Goal: Task Accomplishment & Management: Complete application form

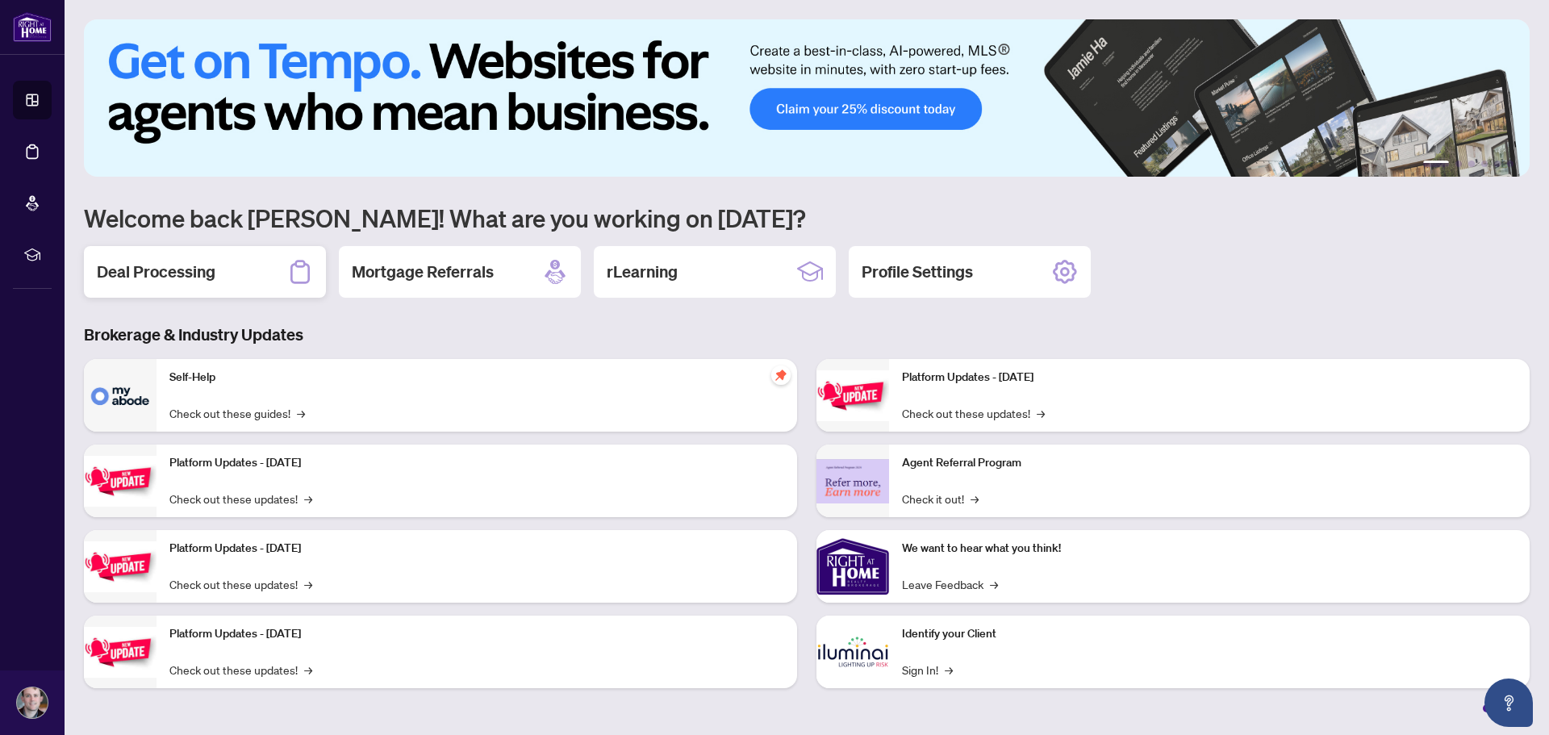
click at [256, 267] on div "Deal Processing" at bounding box center [205, 272] width 242 height 52
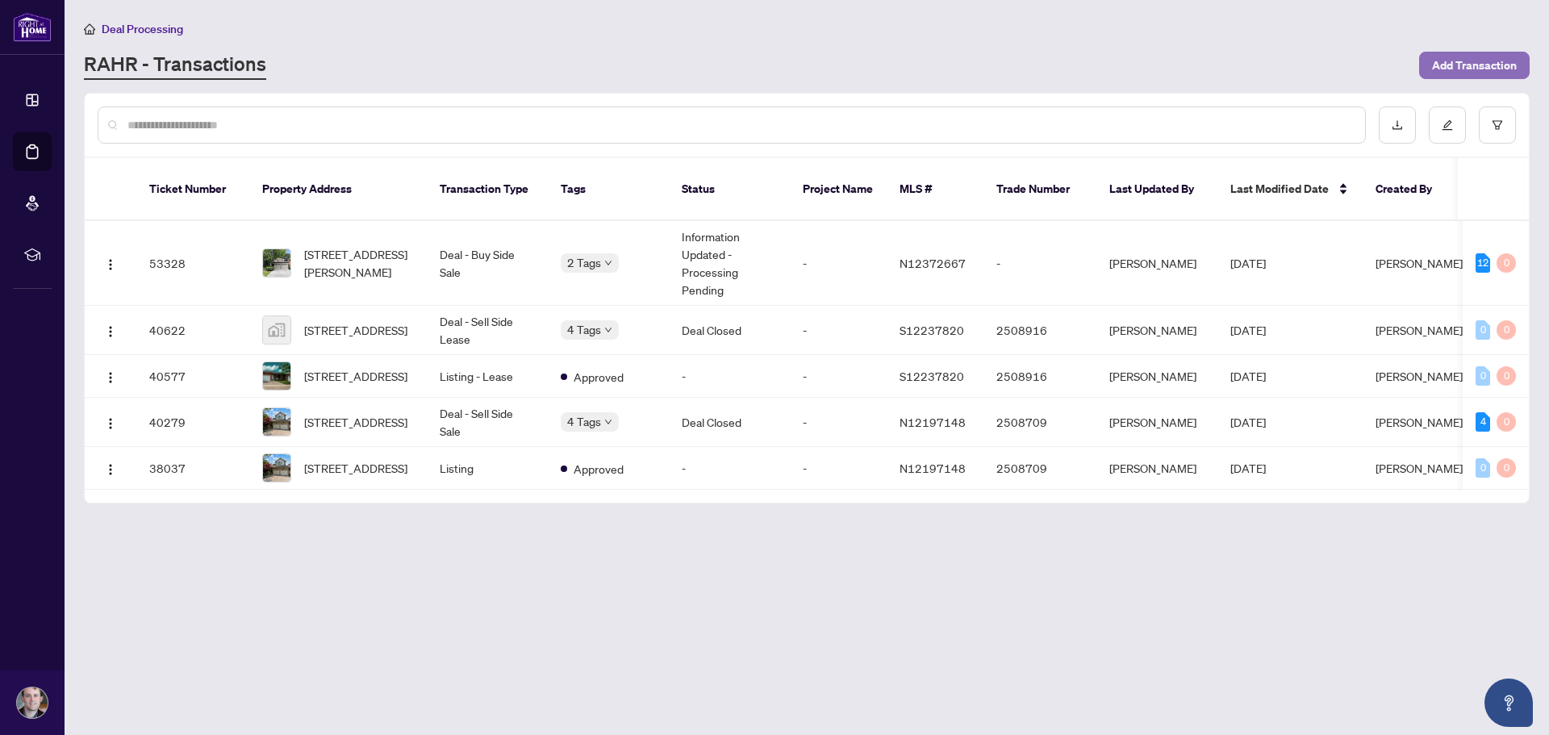
click at [1466, 69] on span "Add Transaction" at bounding box center [1474, 65] width 85 height 26
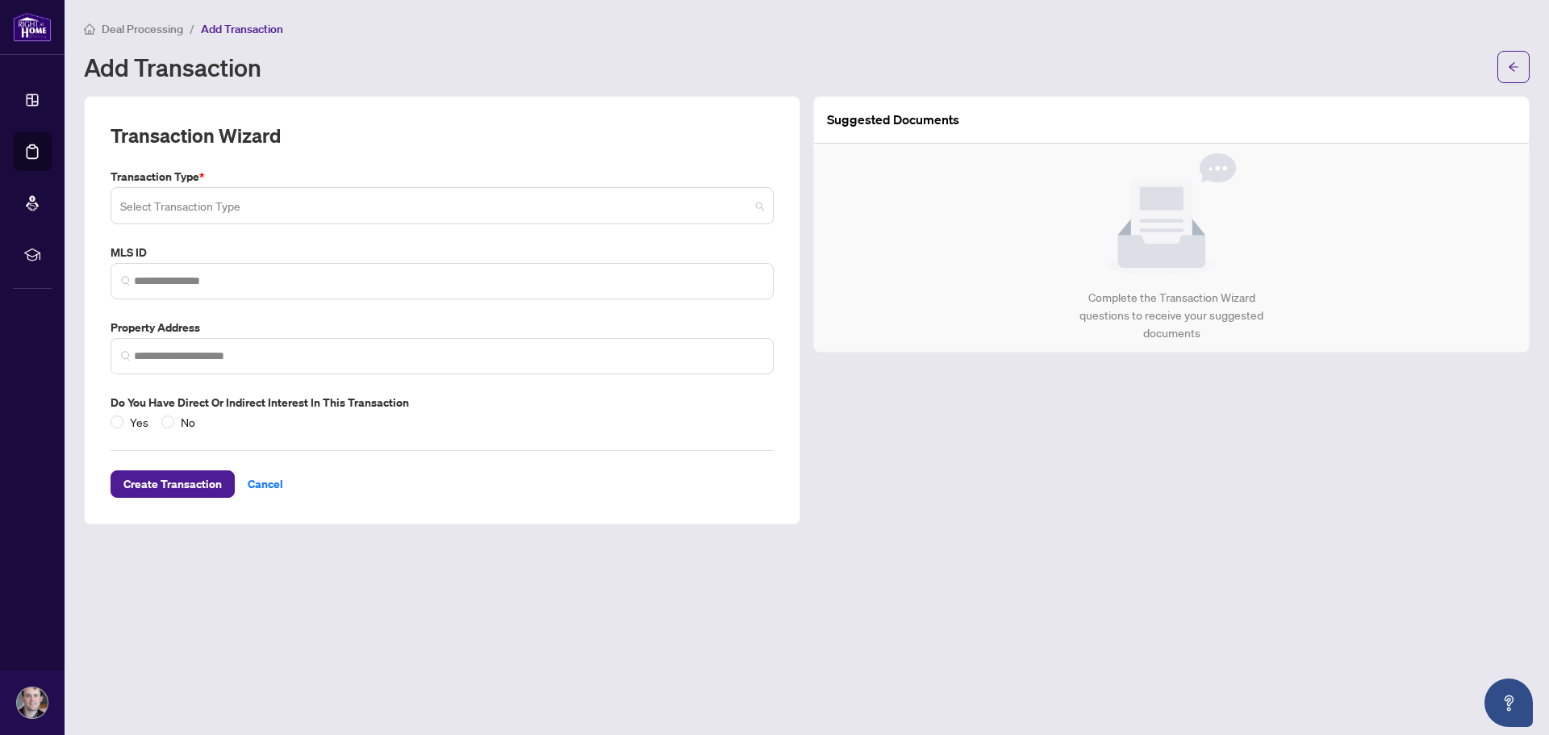
click at [275, 207] on input "search" at bounding box center [434, 207] width 629 height 35
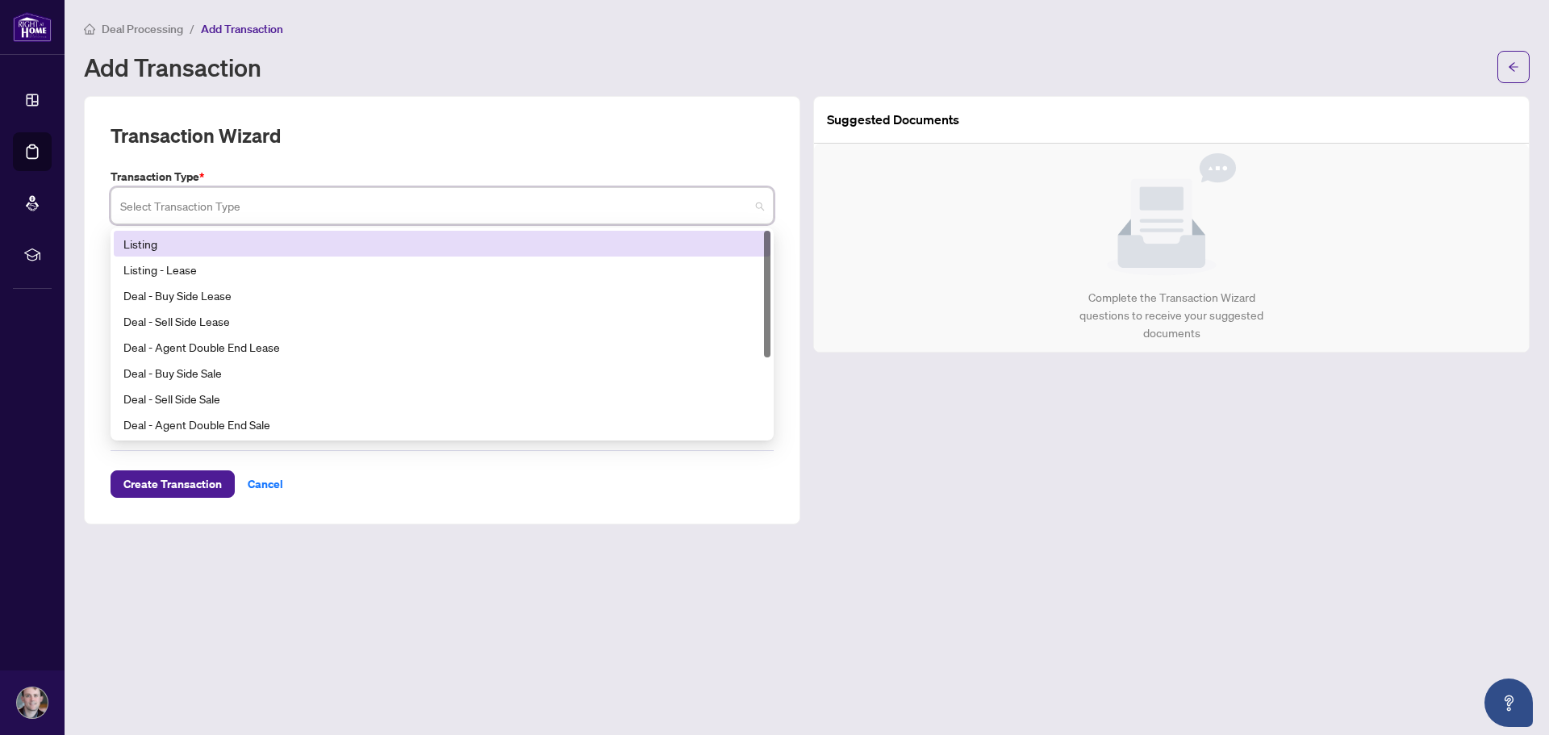
click at [258, 241] on div "Listing" at bounding box center [441, 244] width 637 height 18
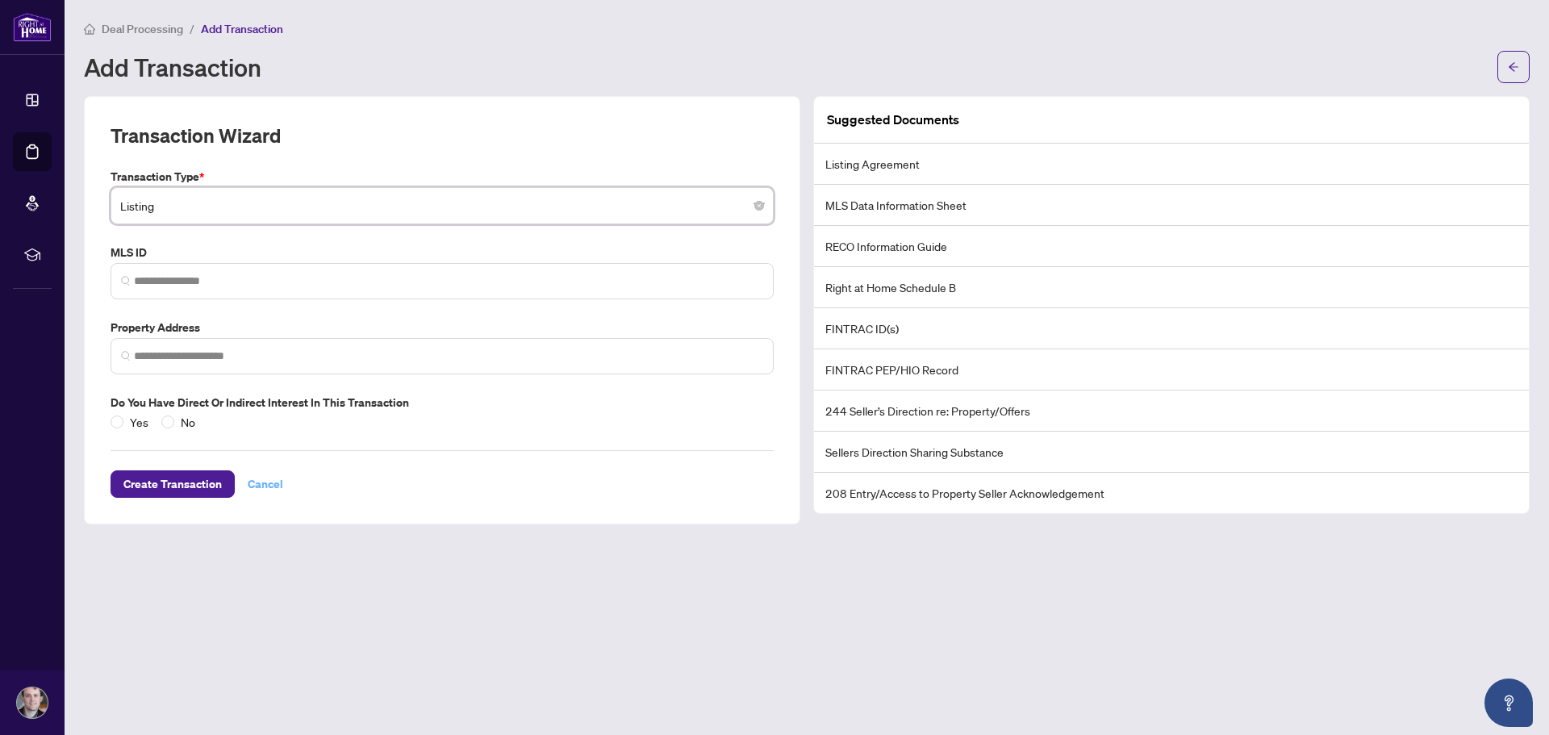
click at [254, 483] on span "Cancel" at bounding box center [265, 484] width 35 height 26
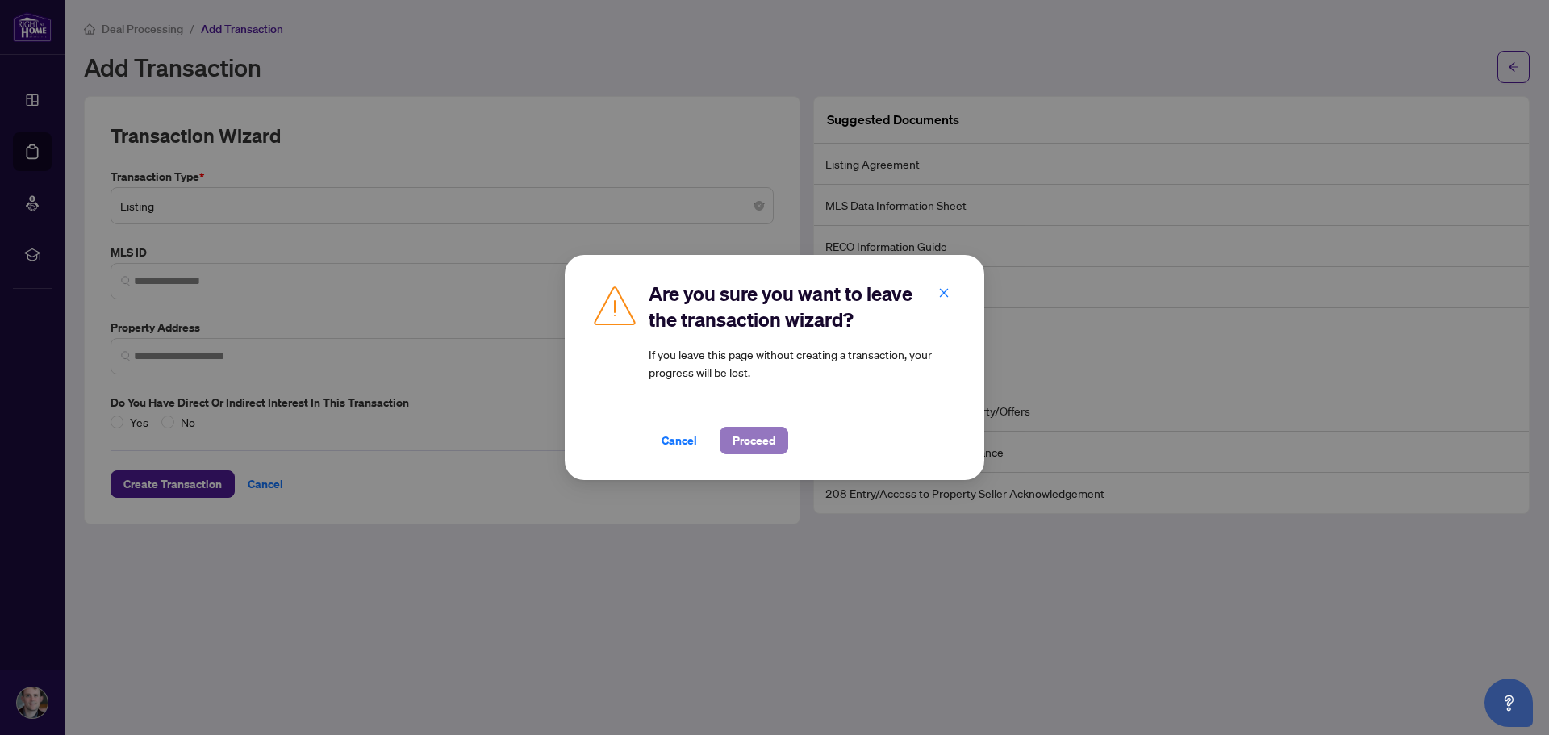
click at [760, 442] on span "Proceed" at bounding box center [753, 440] width 43 height 26
